Goal: Obtain resource: Download file/media

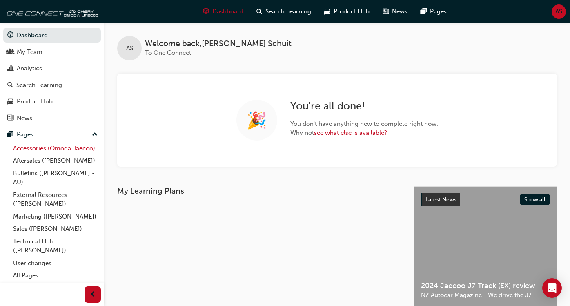
click at [60, 148] on link "Accessories (Omoda Jaecoo)" at bounding box center [55, 148] width 91 height 13
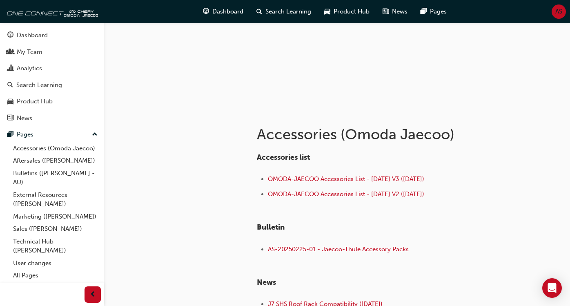
scroll to position [82, 0]
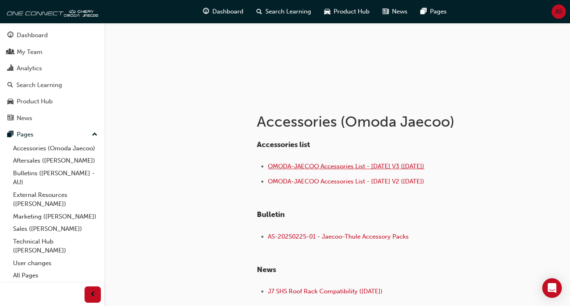
click at [362, 164] on span "OMODA-JAECOO Accessories List - [DATE] V3 ([DATE])" at bounding box center [346, 165] width 156 height 7
